Goal: Information Seeking & Learning: Learn about a topic

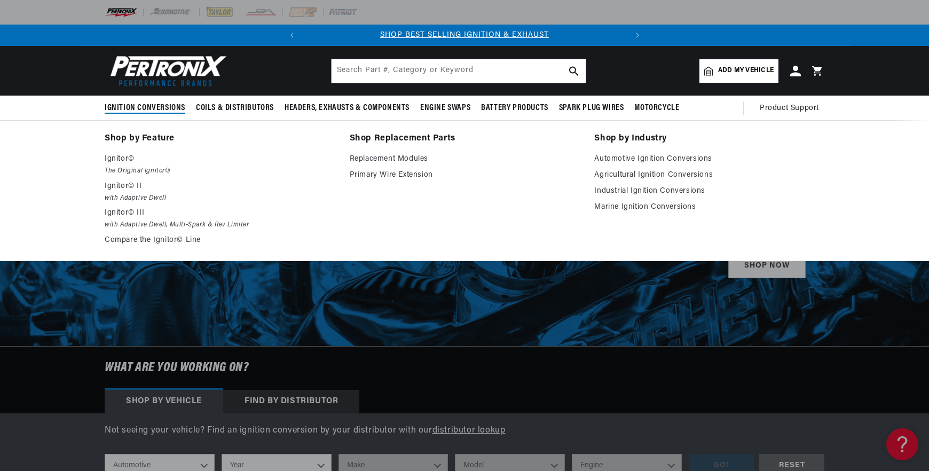
click at [151, 110] on span "Ignition Conversions" at bounding box center [145, 107] width 81 height 11
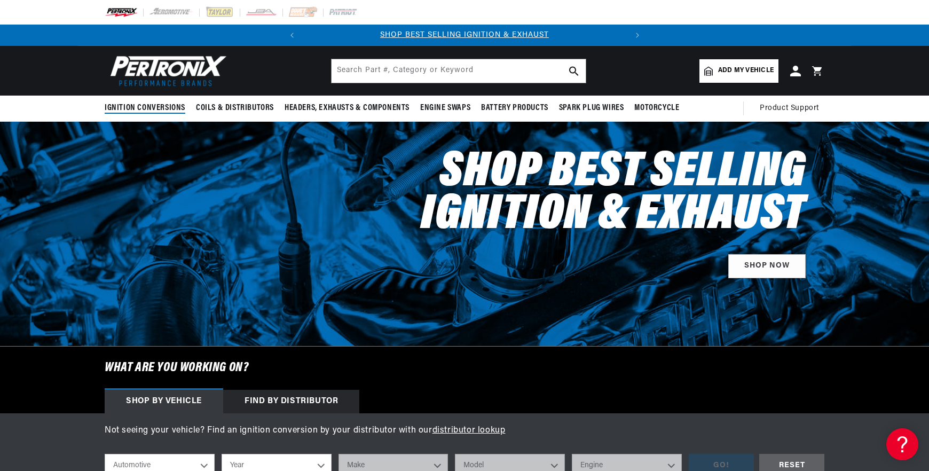
click at [151, 110] on span "Ignition Conversions" at bounding box center [145, 107] width 81 height 11
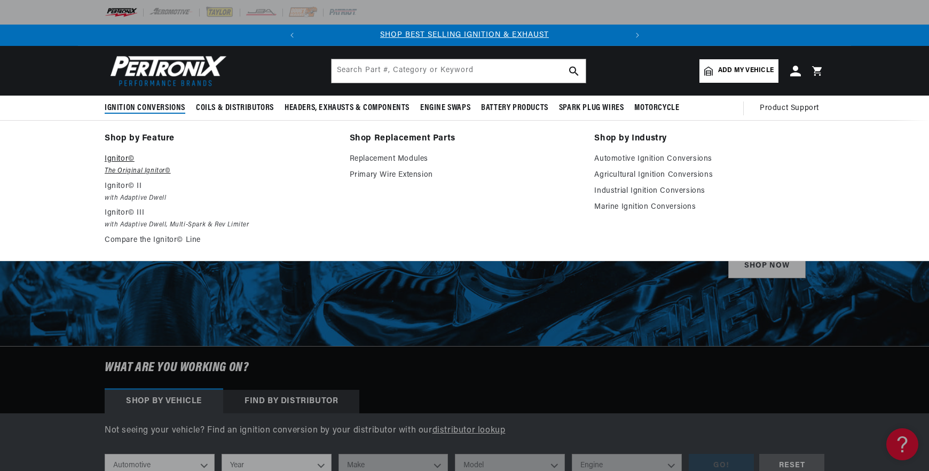
click at [134, 163] on p "Ignitor©" at bounding box center [220, 159] width 230 height 13
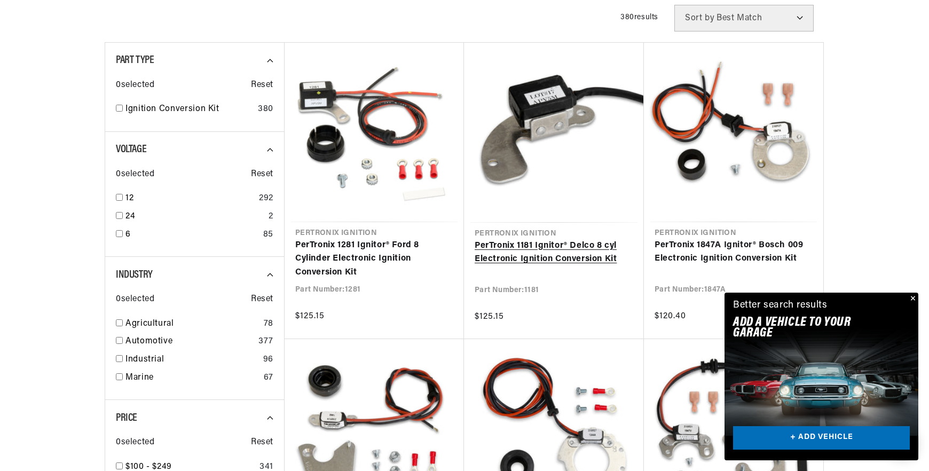
scroll to position [0, 323]
click at [507, 258] on link "PerTronix 1181 Ignitor® Delco 8 cyl Electronic Ignition Conversion Kit" at bounding box center [553, 252] width 158 height 27
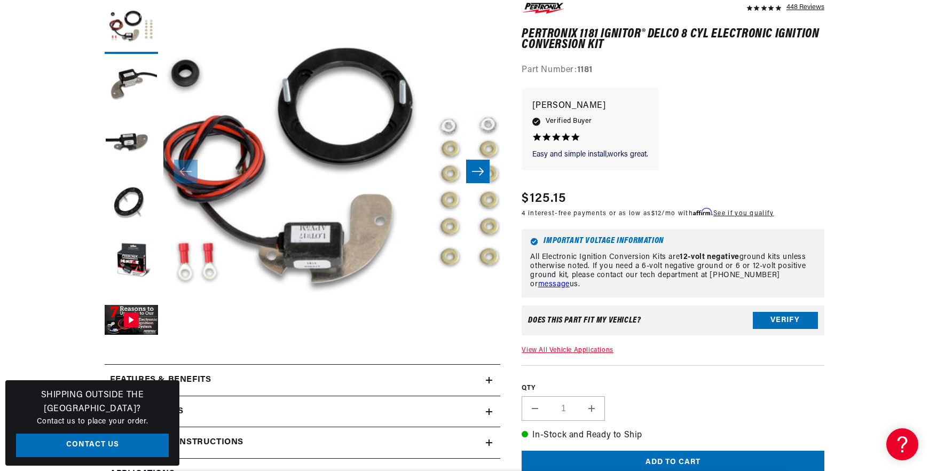
scroll to position [0, 323]
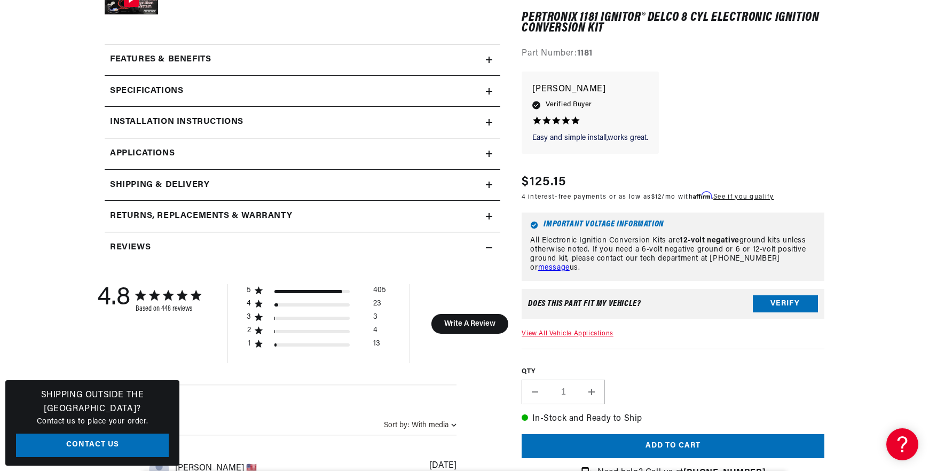
scroll to position [0, 0]
click at [233, 64] on div "Features & Benefits" at bounding box center [295, 60] width 381 height 14
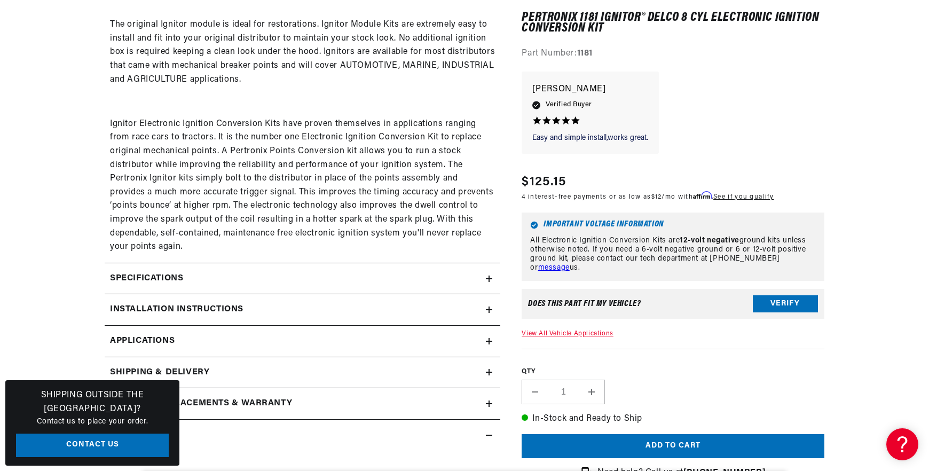
scroll to position [747, 0]
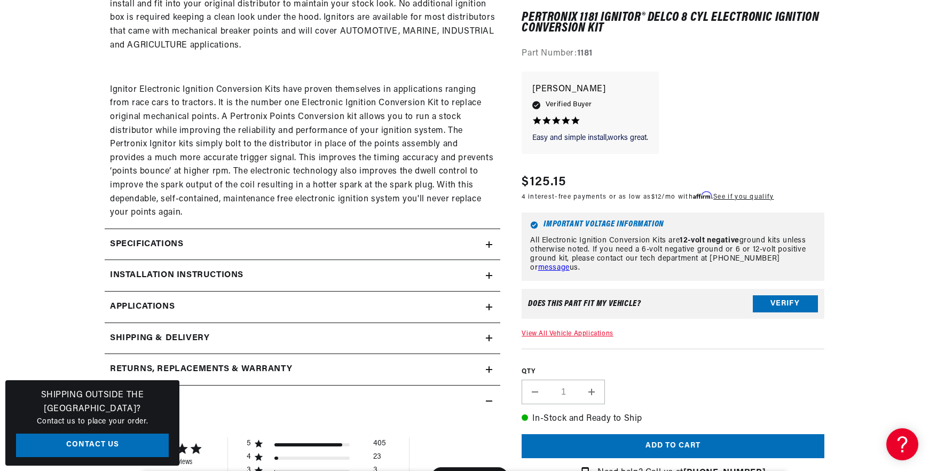
click at [266, 243] on div "Specifications" at bounding box center [295, 244] width 381 height 14
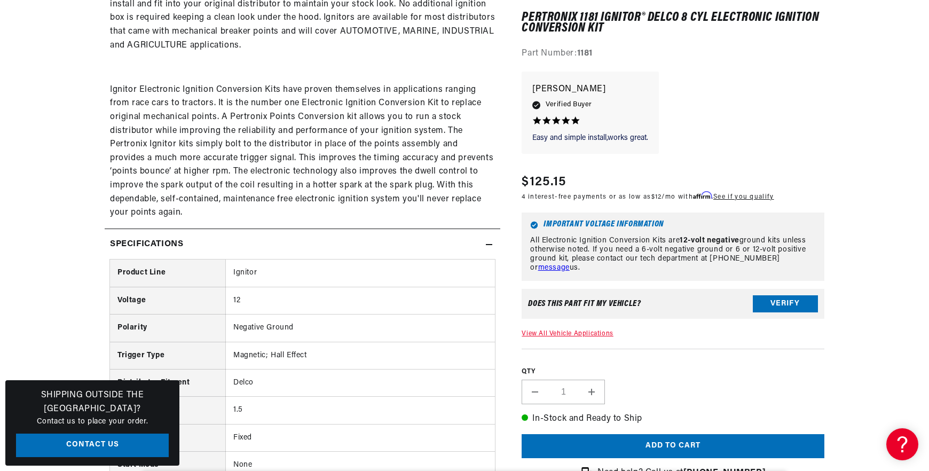
click at [266, 243] on div "Specifications" at bounding box center [295, 244] width 381 height 14
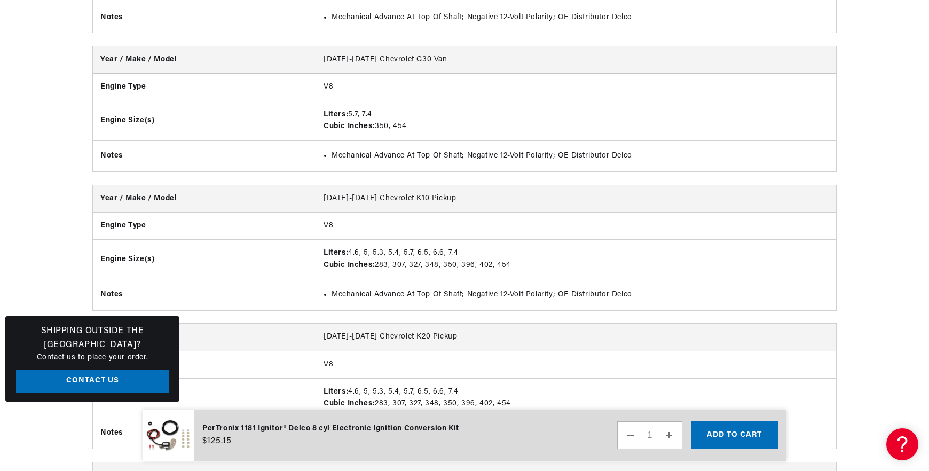
scroll to position [0, 323]
click at [519, 150] on li "Mechanical Advance At Top Of Shaft; Negative 12-Volt Polarity; OE Distributor D…" at bounding box center [579, 156] width 497 height 12
